Goal: Task Accomplishment & Management: Use online tool/utility

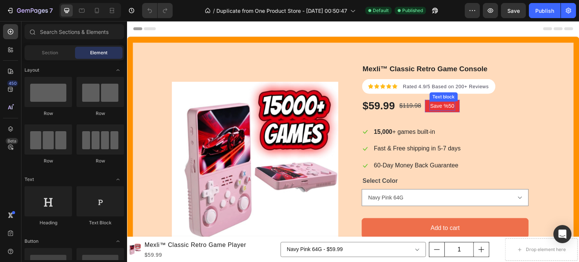
click at [452, 104] on p "Save %50" at bounding box center [442, 106] width 24 height 8
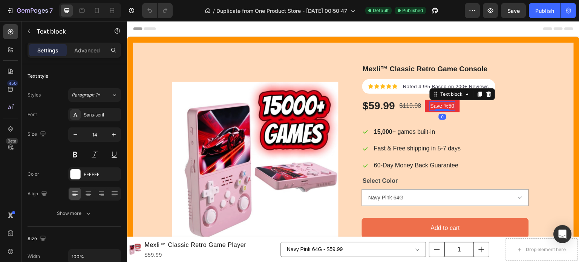
click at [453, 105] on p "Save %50" at bounding box center [442, 106] width 24 height 8
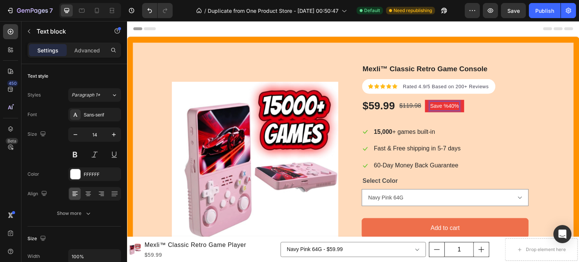
click at [449, 105] on p "Save %40%" at bounding box center [444, 106] width 29 height 8
click at [448, 105] on p "Save %40%" at bounding box center [444, 106] width 29 height 8
click at [98, 12] on icon at bounding box center [97, 11] width 8 height 8
type input "12"
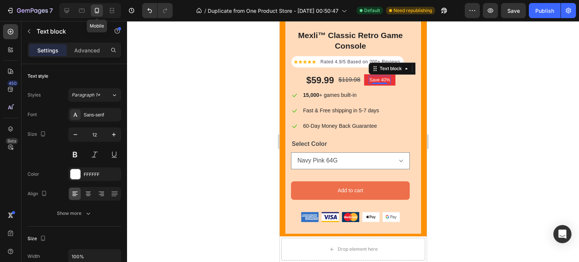
scroll to position [178, 0]
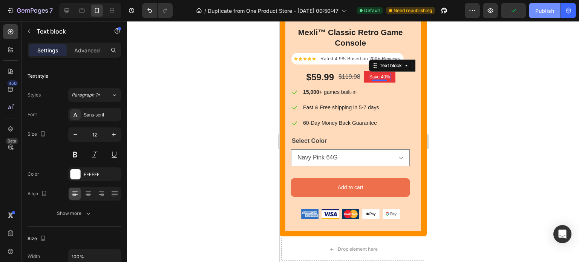
click at [545, 9] on div "Publish" at bounding box center [544, 11] width 19 height 8
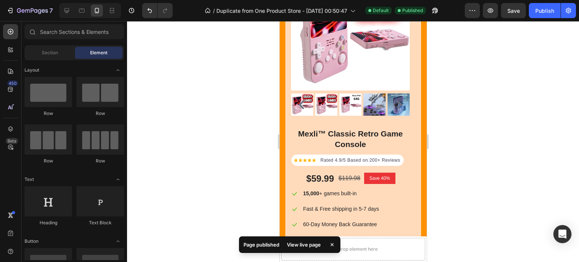
scroll to position [0, 0]
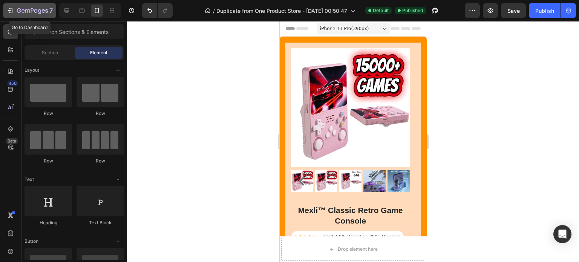
click at [11, 10] on icon "button" at bounding box center [9, 10] width 3 height 2
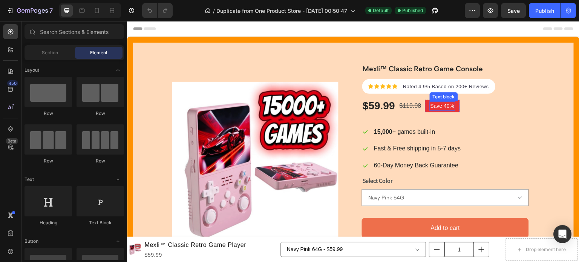
click at [448, 106] on p "Save 40%" at bounding box center [442, 106] width 24 height 8
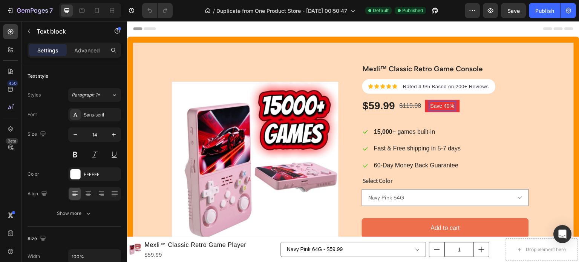
click at [448, 106] on p "Save 40%" at bounding box center [442, 106] width 24 height 8
click at [97, 11] on icon at bounding box center [97, 11] width 8 height 8
type input "12"
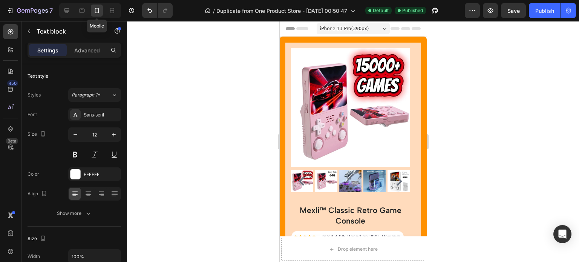
scroll to position [178, 0]
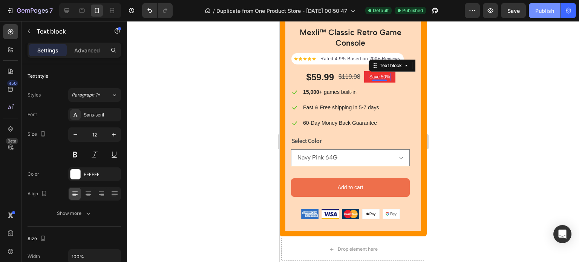
click at [540, 11] on div "Publish" at bounding box center [544, 11] width 19 height 8
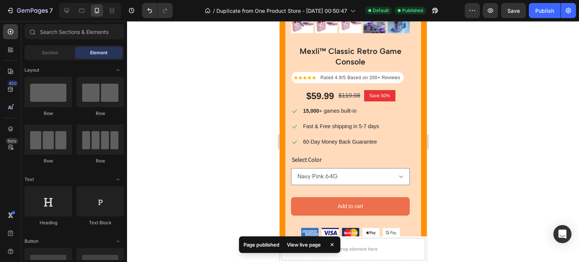
scroll to position [147, 0]
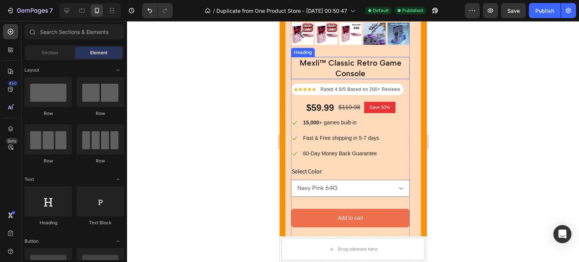
click at [371, 65] on h2 "Mexli™ Classic Retro Game Console" at bounding box center [349, 68] width 119 height 22
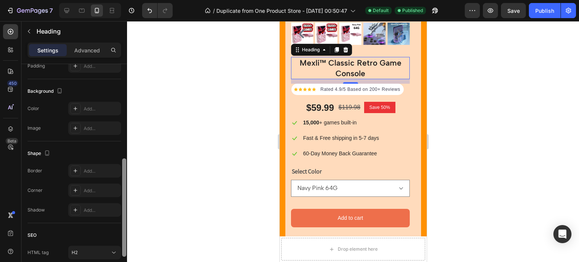
drag, startPoint x: 125, startPoint y: 110, endPoint x: 128, endPoint y: 205, distance: 95.4
click at [128, 0] on div "7 / Duplicate from One Product Store - [DATE] 00:50:47 Default Published Previe…" at bounding box center [289, 0] width 579 height 0
click at [96, 211] on div "Add..." at bounding box center [101, 208] width 35 height 7
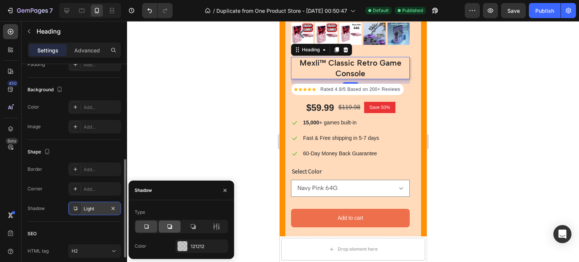
click at [172, 228] on icon at bounding box center [169, 226] width 5 height 5
click at [191, 229] on icon at bounding box center [193, 227] width 8 height 8
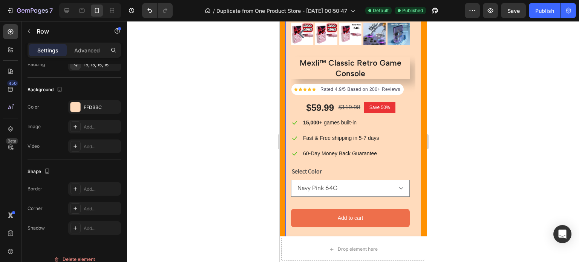
scroll to position [0, 0]
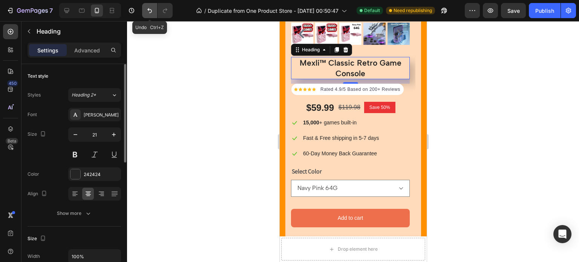
click at [146, 11] on icon "Undo/Redo" at bounding box center [150, 11] width 8 height 8
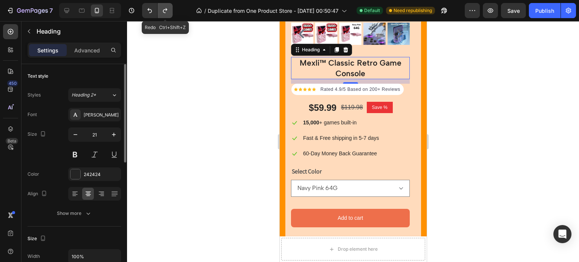
click at [162, 12] on icon "Undo/Redo" at bounding box center [165, 11] width 8 height 8
click at [224, 65] on div at bounding box center [353, 141] width 452 height 241
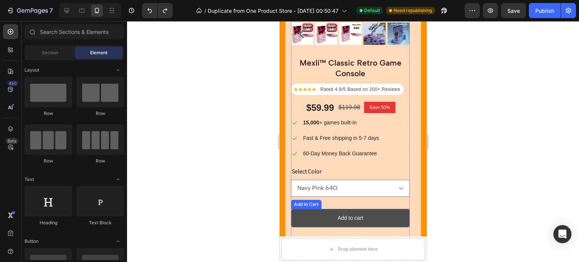
click at [389, 222] on button "Add to cart" at bounding box center [349, 218] width 119 height 18
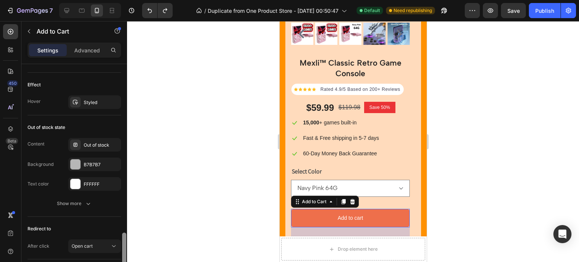
drag, startPoint x: 122, startPoint y: 119, endPoint x: 132, endPoint y: 271, distance: 152.5
click at [132, 0] on html "7 / Duplicate from One Product Store - [DATE] 00:50:47 Default Need republishin…" at bounding box center [289, 0] width 579 height 0
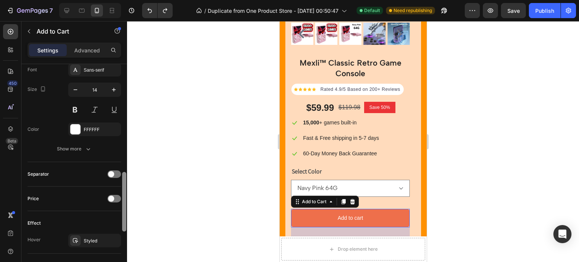
scroll to position [395, 0]
drag, startPoint x: 124, startPoint y: 234, endPoint x: 128, endPoint y: 189, distance: 44.6
click at [128, 0] on div "7 / Duplicate from One Product Store - [DATE] 00:50:47 Default Need republishin…" at bounding box center [289, 0] width 579 height 0
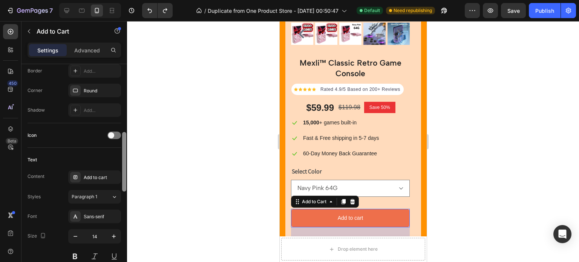
scroll to position [247, 0]
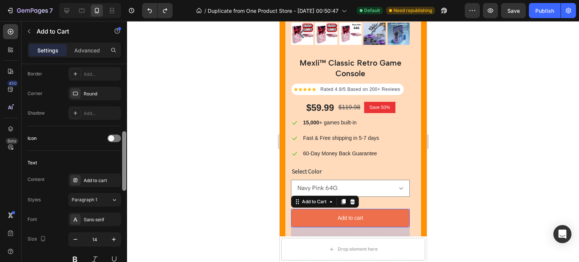
drag, startPoint x: 124, startPoint y: 178, endPoint x: 127, endPoint y: 137, distance: 40.4
click at [127, 137] on div at bounding box center [124, 173] width 6 height 219
click at [104, 113] on div "Add..." at bounding box center [101, 113] width 35 height 7
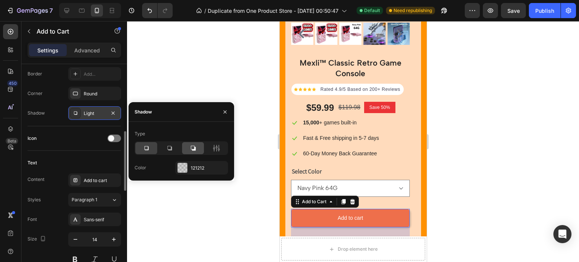
click at [196, 144] on icon at bounding box center [193, 148] width 8 height 8
click at [168, 150] on icon at bounding box center [169, 148] width 5 height 5
click at [143, 148] on icon at bounding box center [146, 148] width 8 height 8
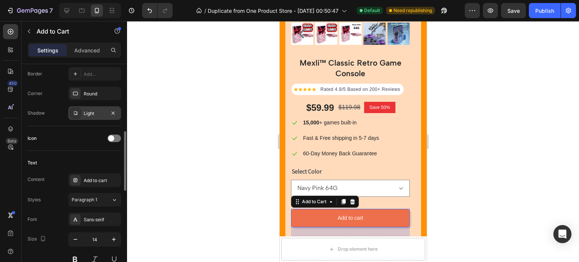
click at [178, 93] on div at bounding box center [353, 141] width 452 height 241
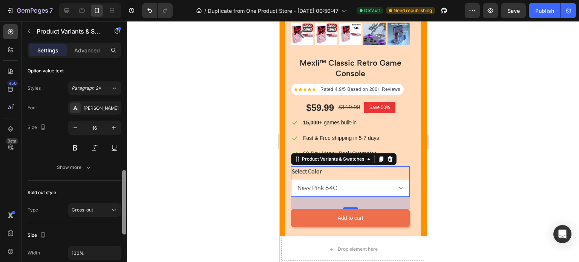
scroll to position [336, 0]
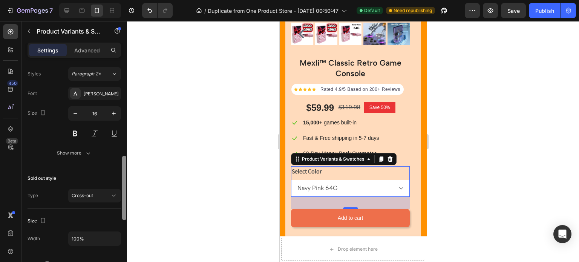
drag, startPoint x: 124, startPoint y: 108, endPoint x: 131, endPoint y: 224, distance: 116.3
click at [131, 0] on div "7 / Duplicate from One Product Store - [DATE] 00:50:47 Default Need republishin…" at bounding box center [289, 0] width 579 height 0
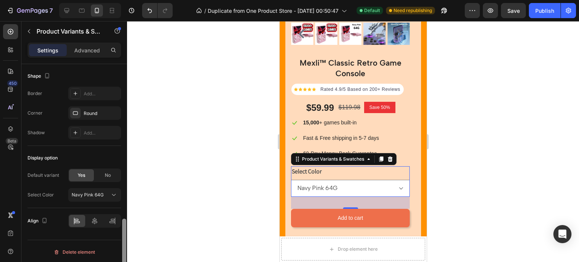
drag, startPoint x: 127, startPoint y: 204, endPoint x: 127, endPoint y: 228, distance: 23.7
click at [127, 228] on div at bounding box center [124, 173] width 6 height 219
click at [102, 126] on div "Add..." at bounding box center [94, 133] width 53 height 14
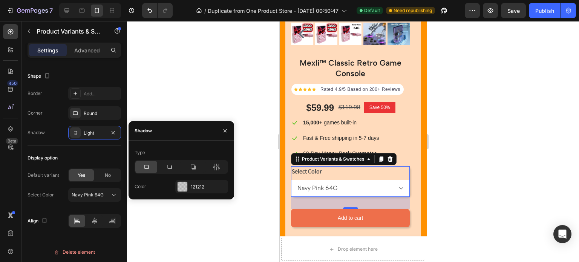
click at [149, 171] on div at bounding box center [146, 167] width 22 height 12
click at [166, 169] on icon at bounding box center [170, 167] width 8 height 8
click at [148, 168] on icon at bounding box center [146, 167] width 8 height 8
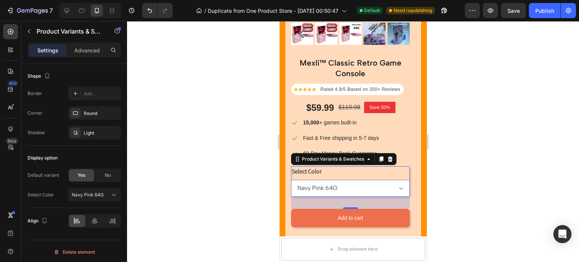
click at [172, 115] on div at bounding box center [353, 141] width 452 height 241
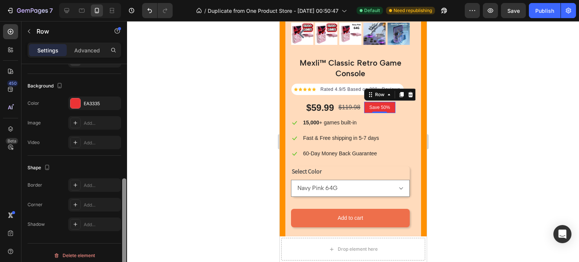
scroll to position [220, 0]
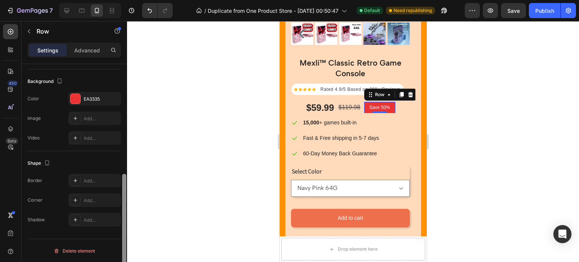
drag, startPoint x: 125, startPoint y: 114, endPoint x: 130, endPoint y: 229, distance: 115.0
click at [130, 0] on div "7 / Duplicate from One Product Store - [DATE] 00:50:47 Default Need republishin…" at bounding box center [289, 0] width 579 height 0
click at [103, 218] on div "Add..." at bounding box center [101, 220] width 35 height 7
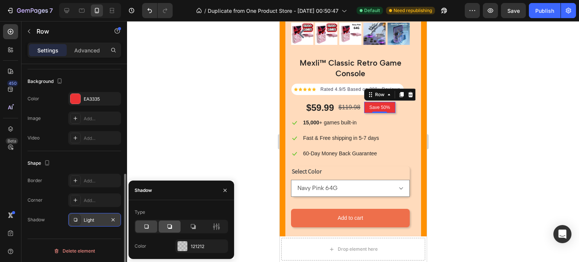
click at [161, 229] on div at bounding box center [170, 226] width 22 height 12
click at [148, 228] on icon at bounding box center [146, 226] width 4 height 4
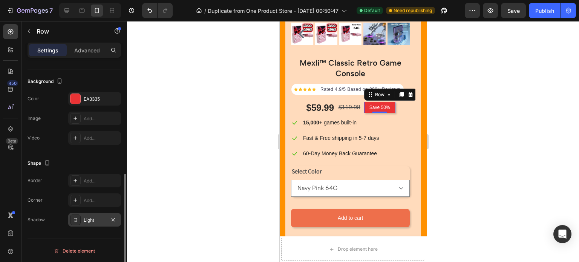
click at [173, 159] on div at bounding box center [353, 141] width 452 height 241
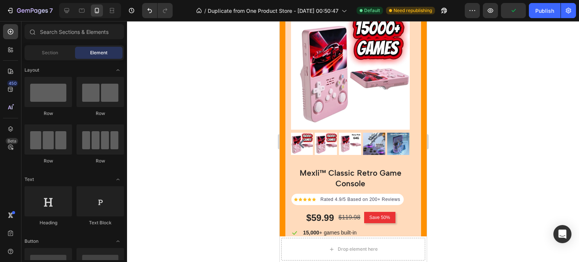
scroll to position [26, 0]
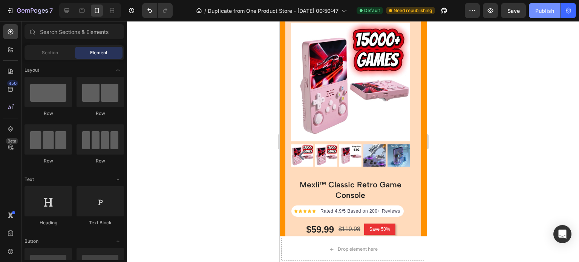
click at [537, 11] on div "Publish" at bounding box center [544, 11] width 19 height 8
